Goal: Register for event/course

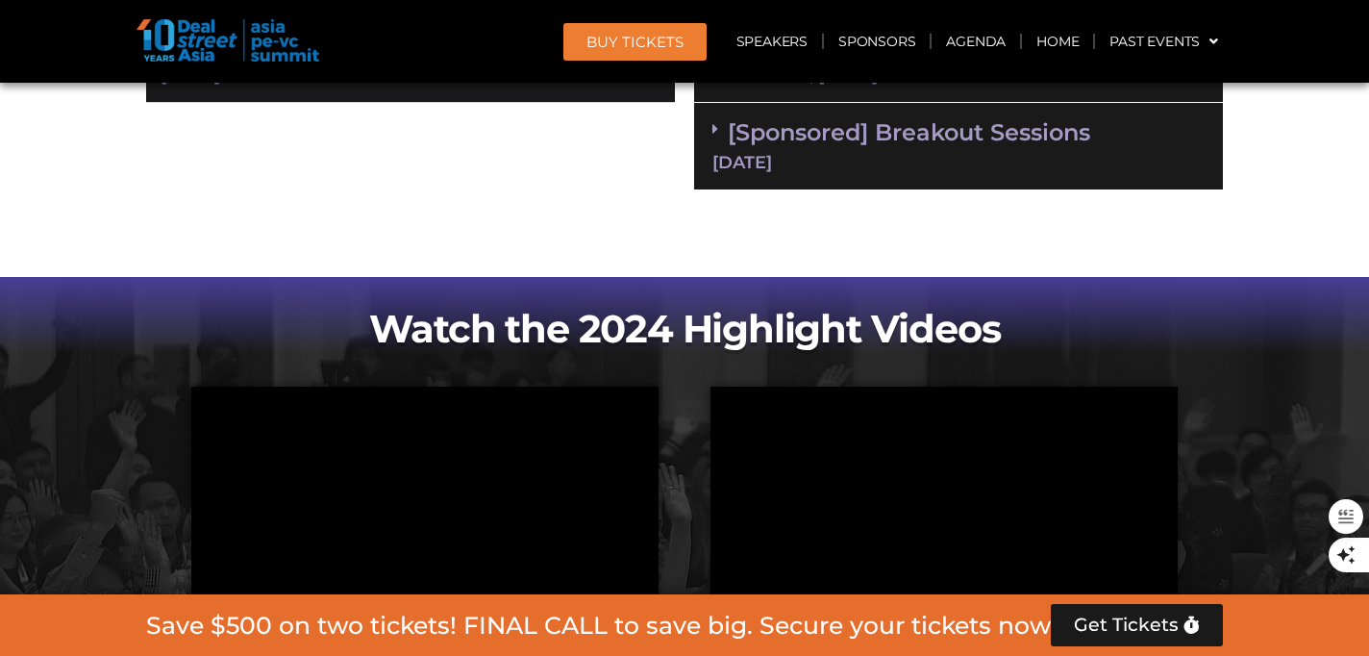
scroll to position [1448, 0]
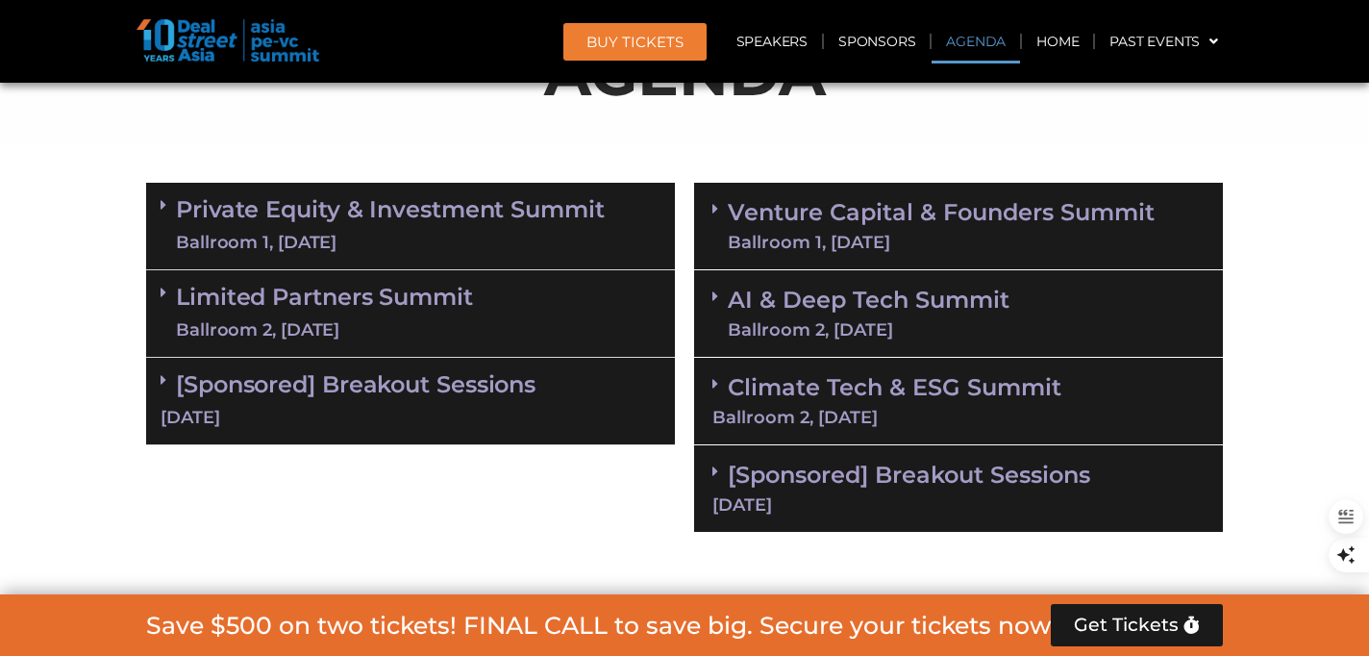
scroll to position [1111, 0]
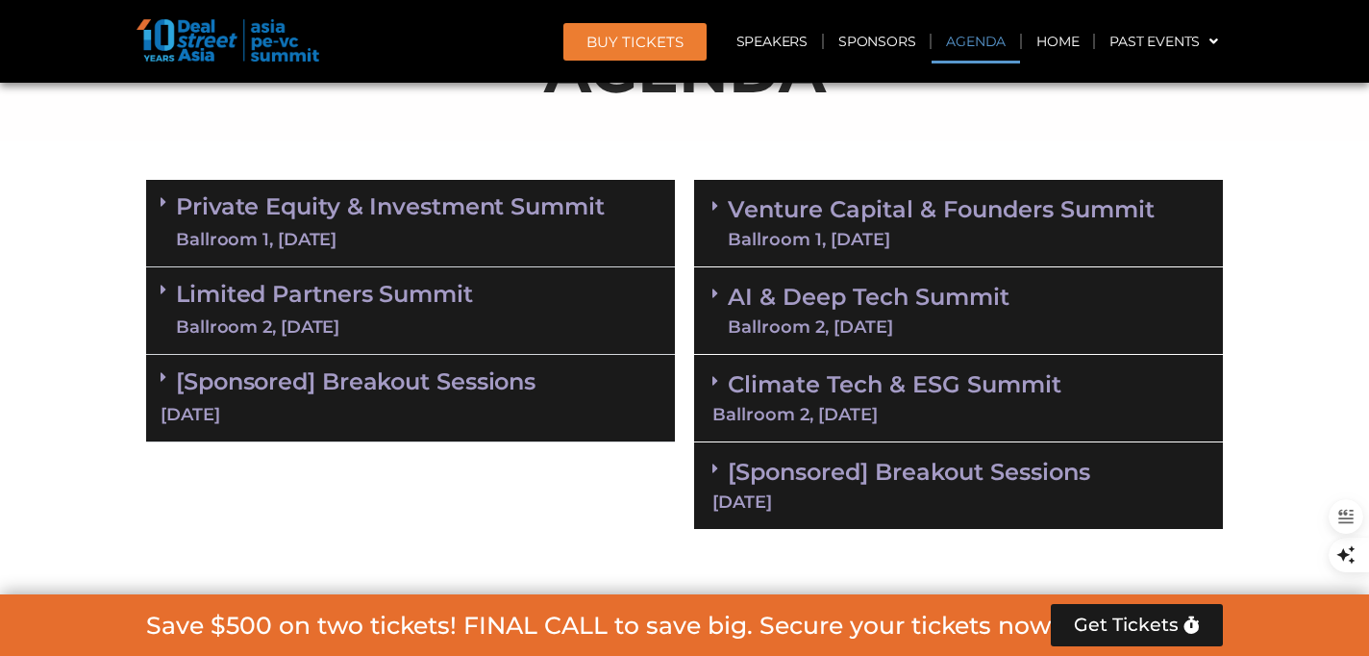
click at [720, 289] on span at bounding box center [719, 294] width 15 height 16
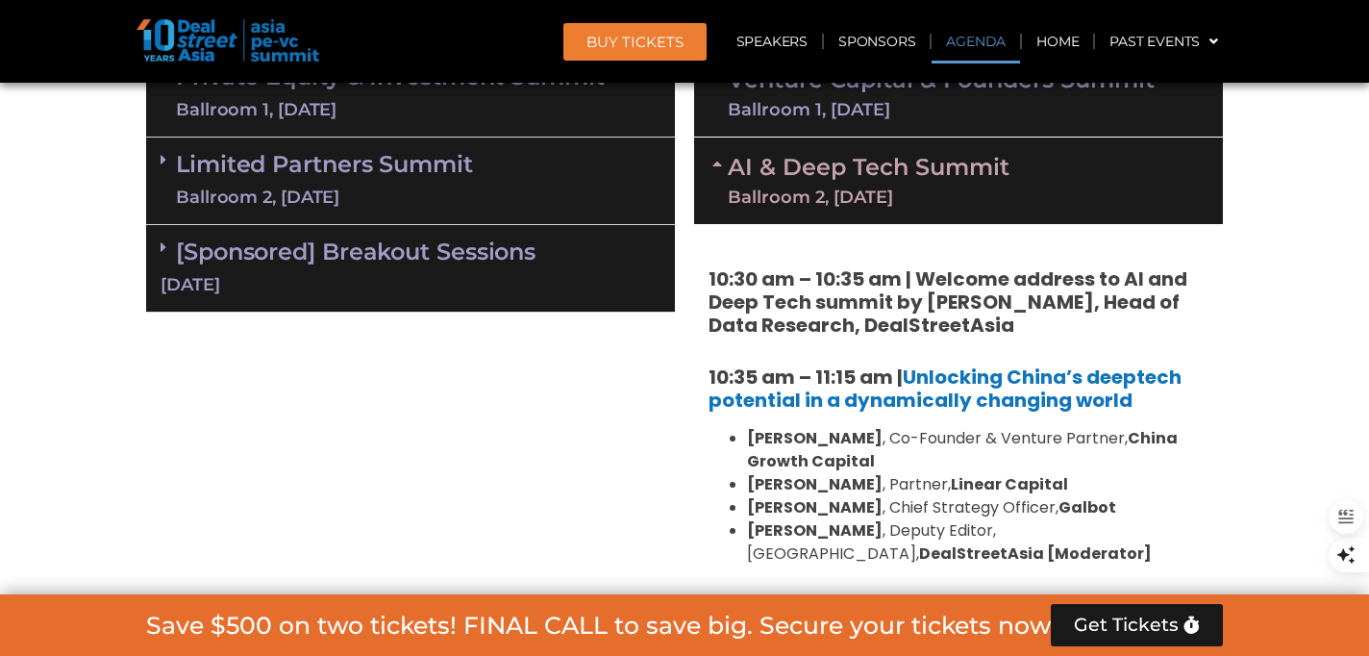
scroll to position [1229, 0]
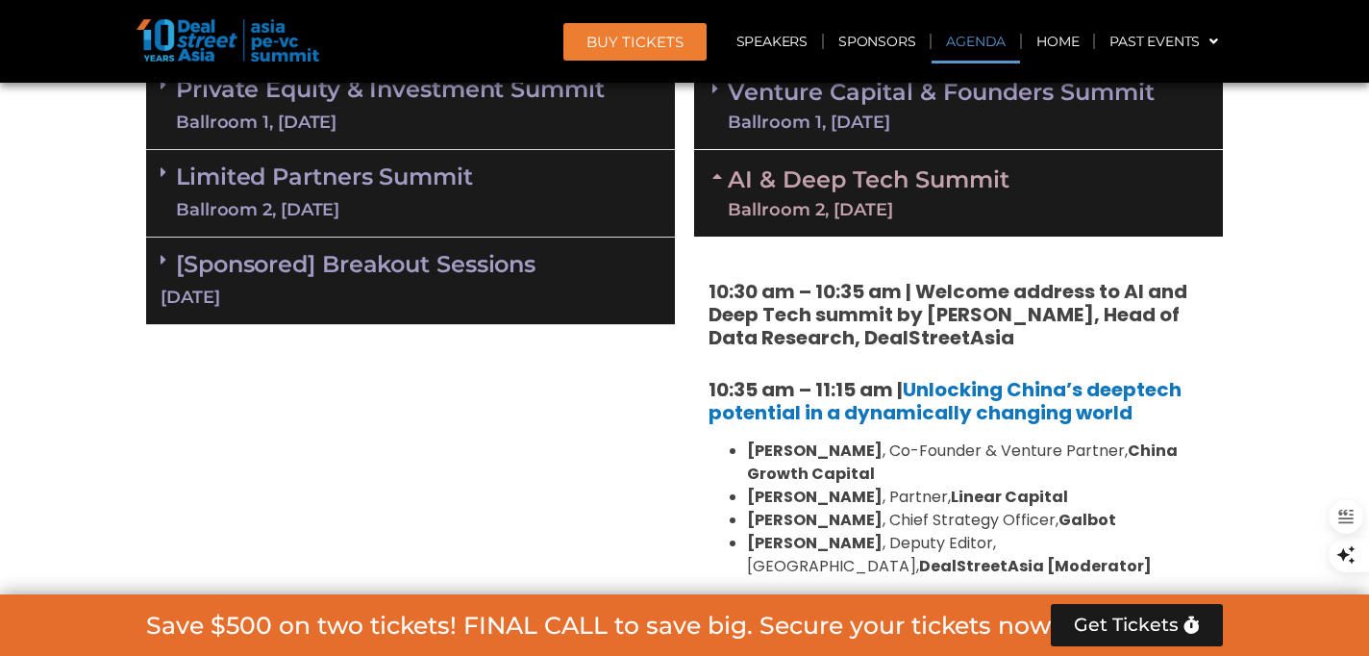
click at [715, 168] on icon at bounding box center [719, 175] width 15 height 15
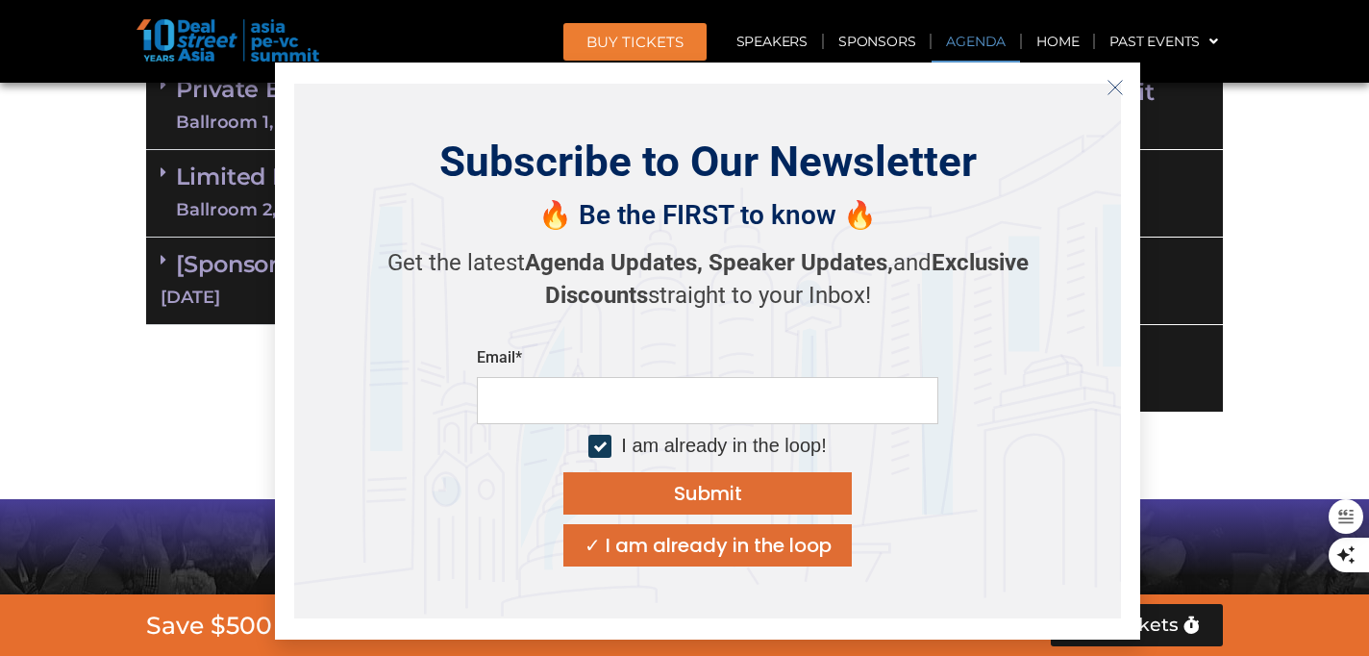
click at [1102, 86] on button "Close" at bounding box center [1115, 87] width 31 height 31
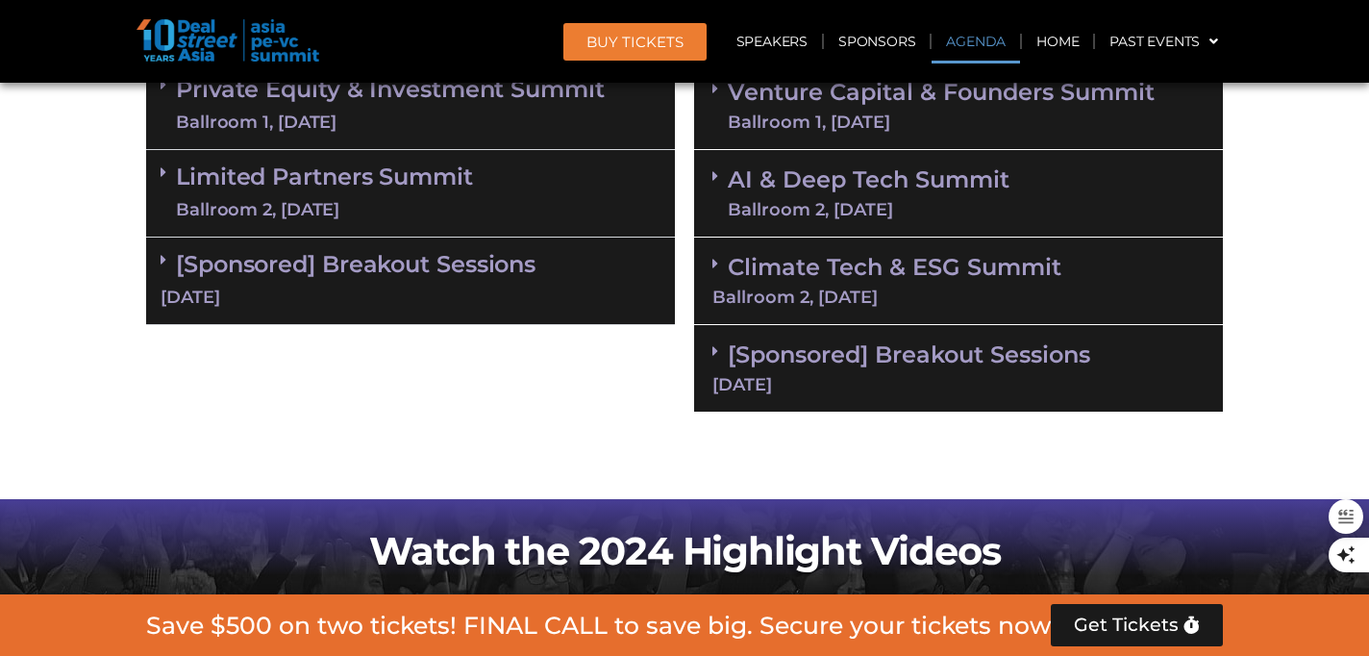
click at [718, 261] on span at bounding box center [719, 264] width 15 height 16
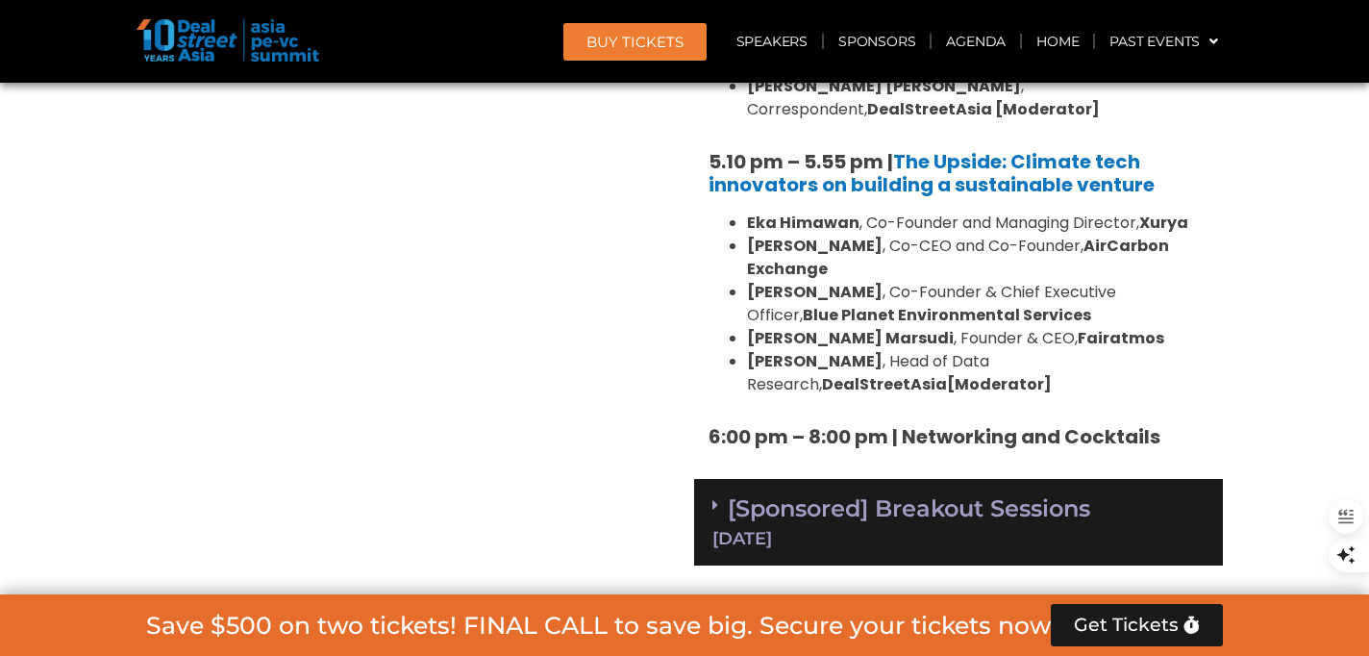
scroll to position [2813, 0]
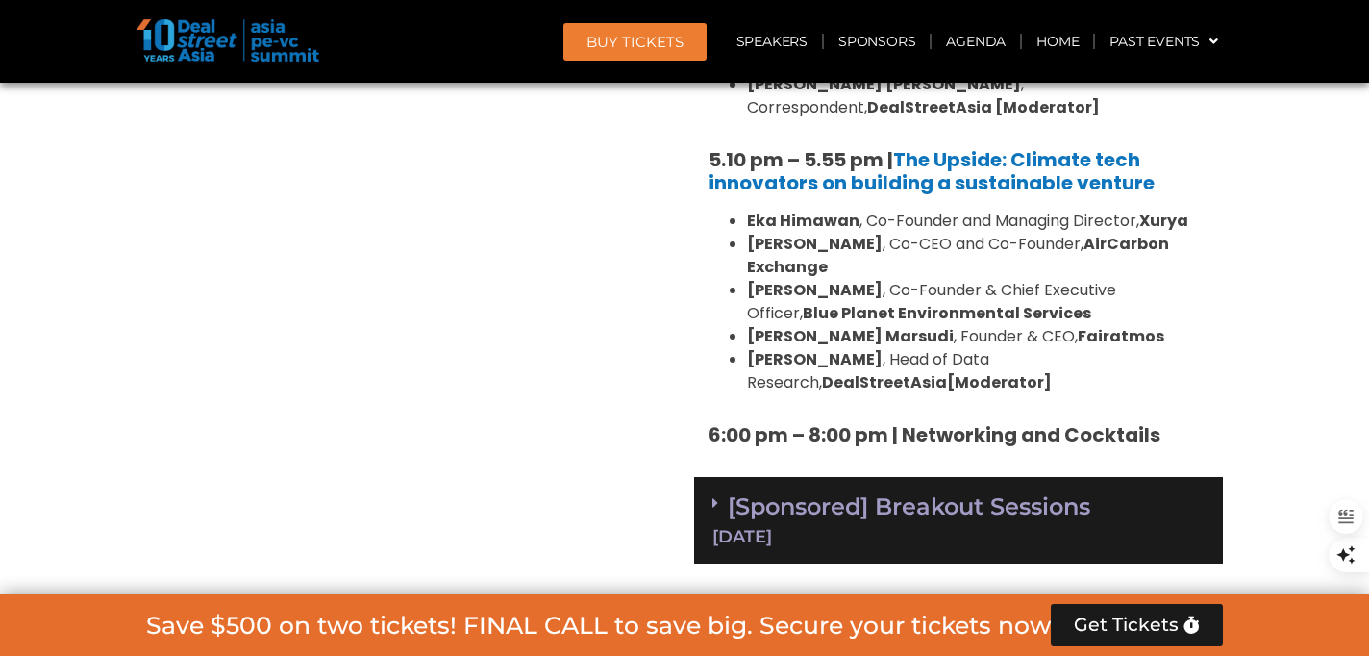
click at [710, 477] on div "[Sponsored] Breakout Sessions [DATE]" at bounding box center [958, 520] width 529 height 87
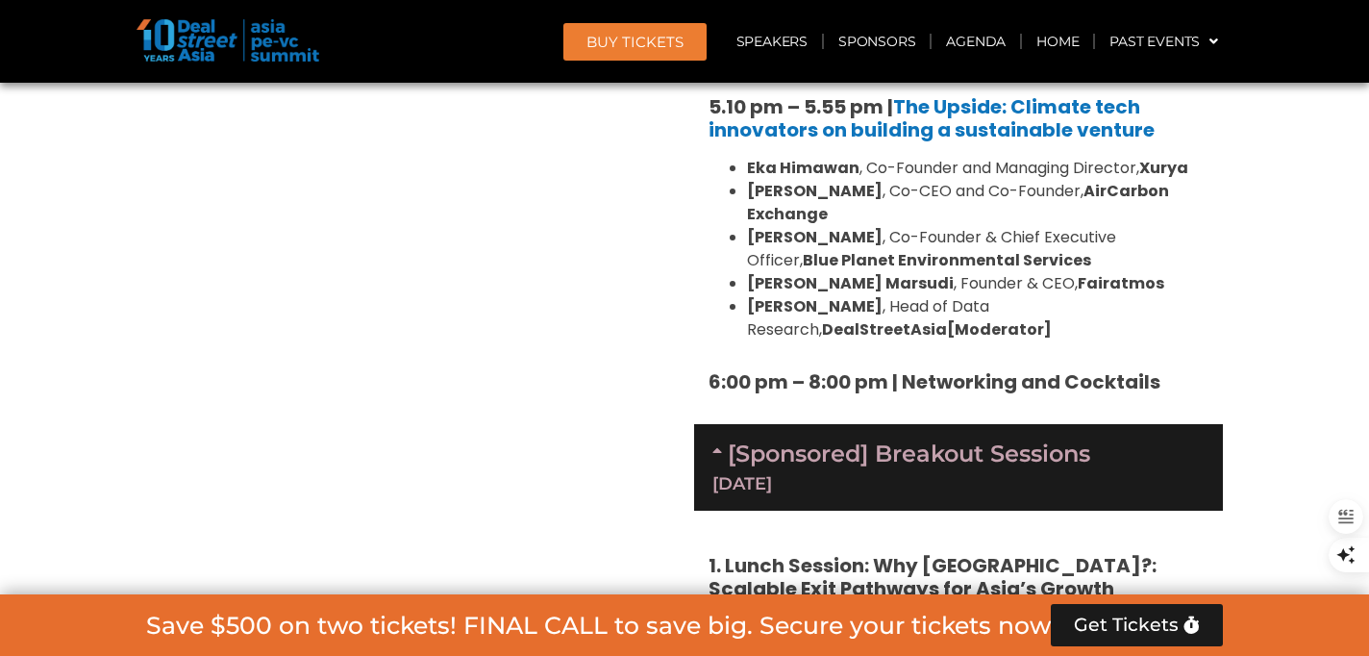
scroll to position [2953, 0]
